Goal: Task Accomplishment & Management: Use online tool/utility

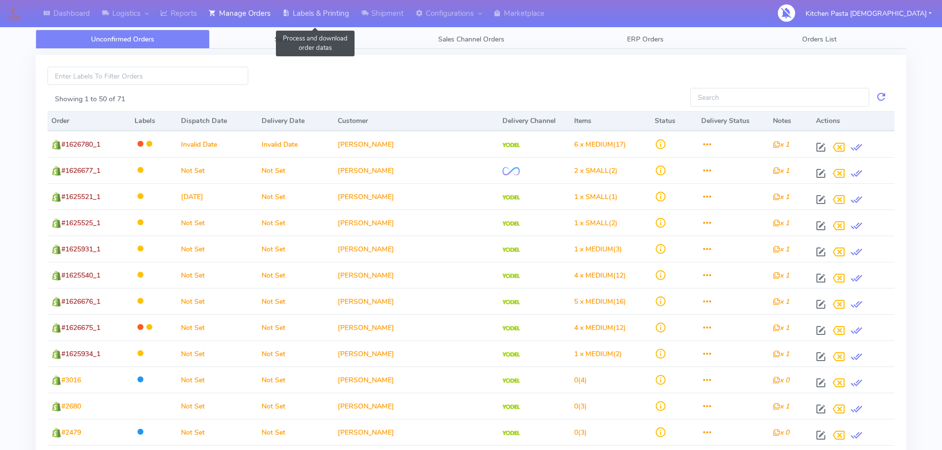
click at [298, 12] on link "Labels & Printing" at bounding box center [315, 13] width 79 height 27
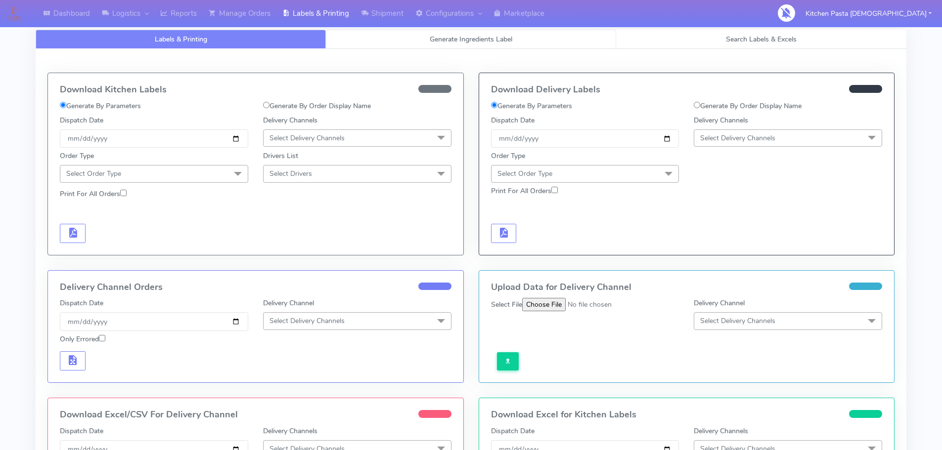
click at [422, 43] on link "Generate Ingredients Label" at bounding box center [471, 39] width 290 height 19
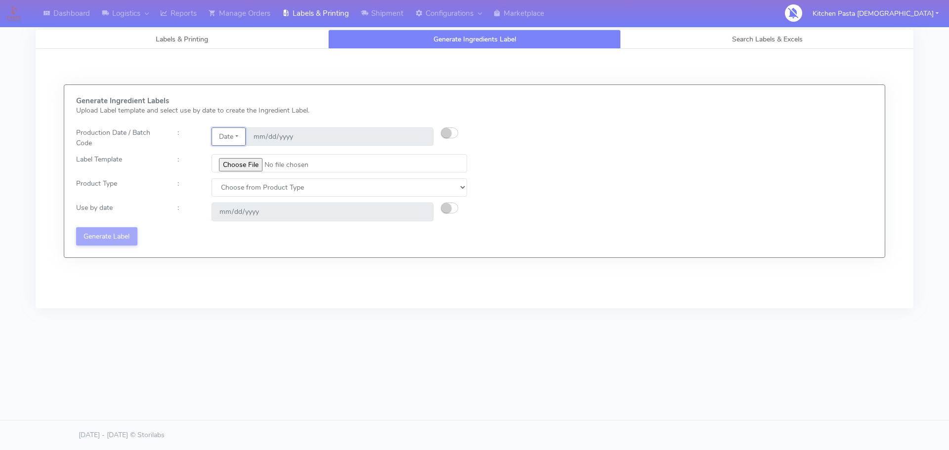
click at [233, 132] on button "Date" at bounding box center [229, 137] width 34 height 18
click at [239, 149] on link "Code" at bounding box center [251, 156] width 78 height 16
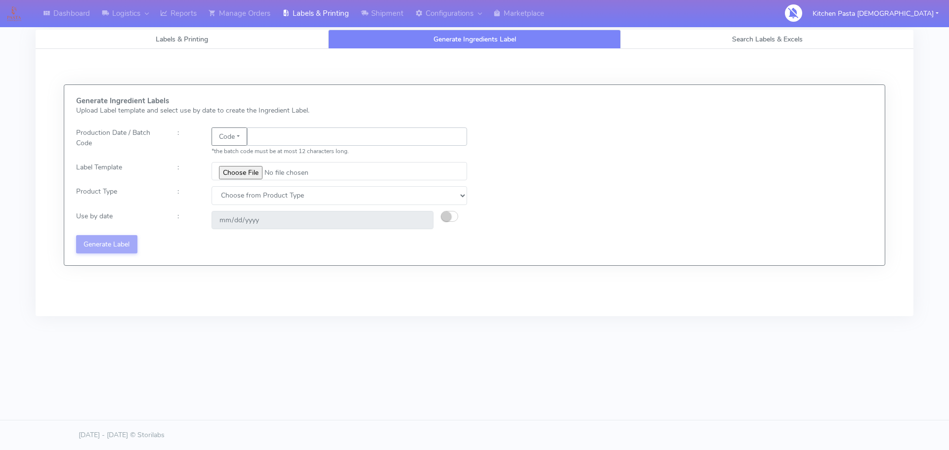
click at [261, 140] on input "text" at bounding box center [357, 137] width 220 height 18
type input "25268"
click at [252, 171] on input "file" at bounding box center [340, 171] width 256 height 18
type input "C:\fakepath\Aubergine Parmigiana 350g.jpg"
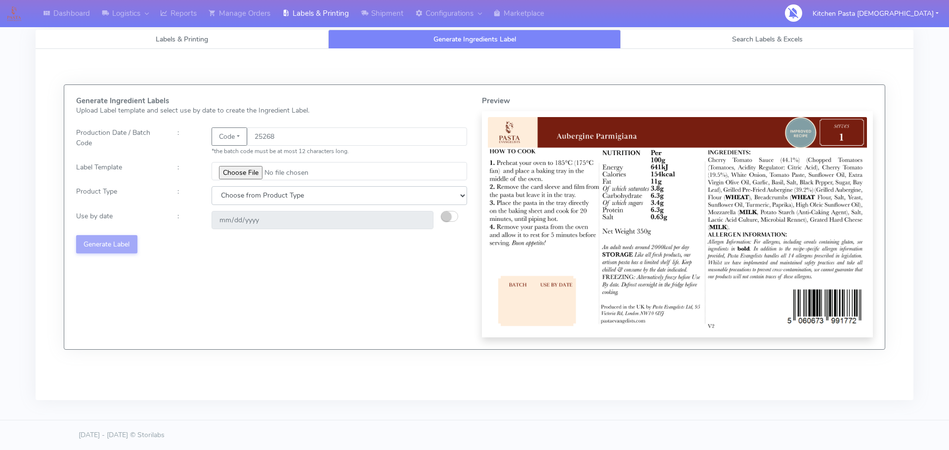
click at [277, 202] on select "Choose from Product Type ECOM ERETAIL CIRCULAR CIRC_DESERTS LASAGNE" at bounding box center [340, 195] width 256 height 18
select select "4"
click at [212, 186] on select "Choose from Product Type ECOM ERETAIL CIRCULAR CIRC_DESERTS LASAGNE" at bounding box center [340, 195] width 256 height 18
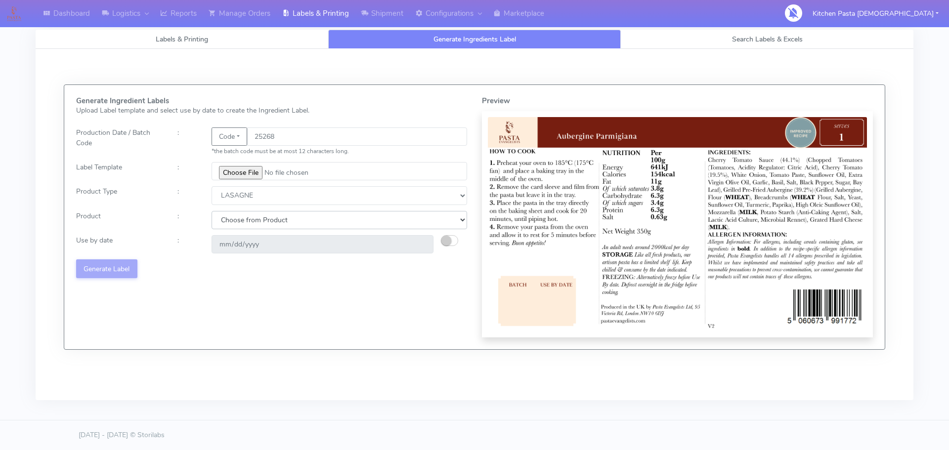
click at [241, 216] on select "Choose from Product LASAGNE" at bounding box center [340, 220] width 256 height 18
select select "0"
click at [212, 211] on select "Choose from Product LASAGNE" at bounding box center [340, 220] width 256 height 18
type input "[DATE]"
click at [456, 239] on button "button" at bounding box center [449, 240] width 17 height 11
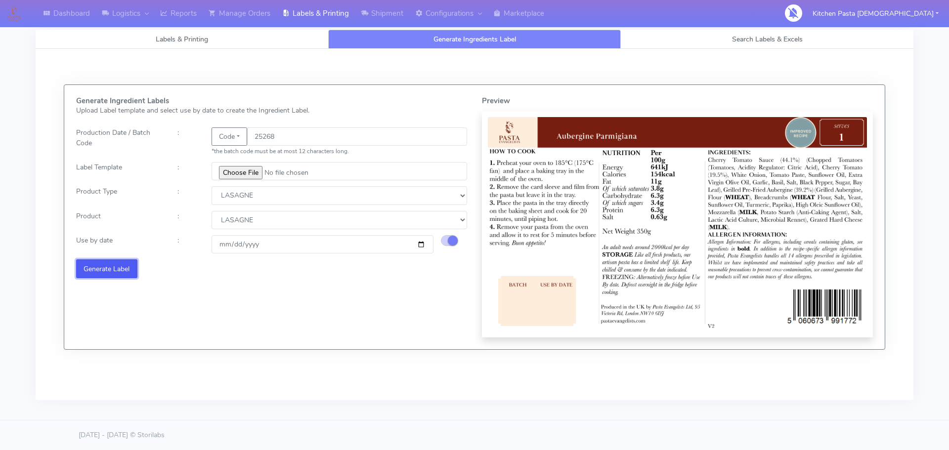
click at [127, 271] on button "Generate Label" at bounding box center [106, 268] width 61 height 18
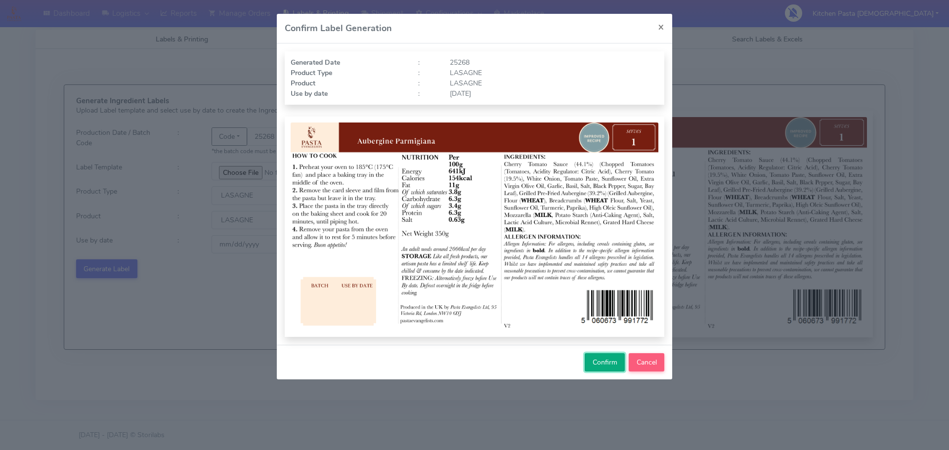
click at [615, 362] on span "Confirm" at bounding box center [605, 362] width 25 height 9
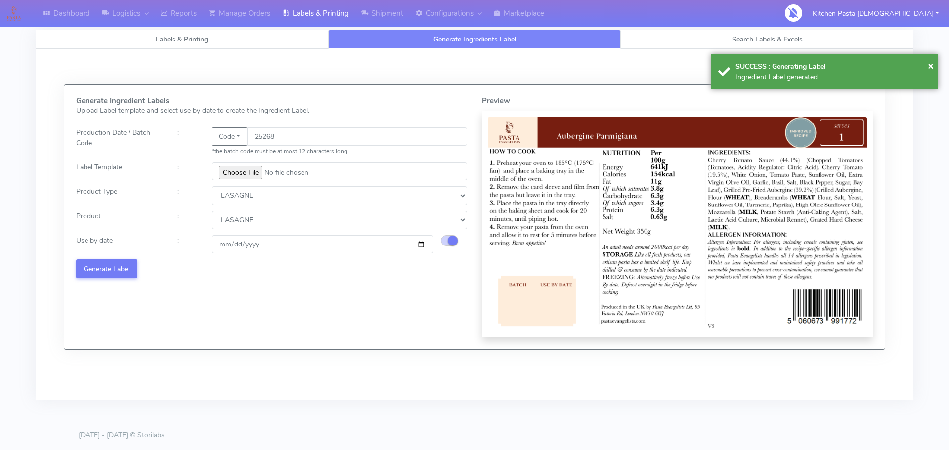
select select
